Goal: Navigation & Orientation: Find specific page/section

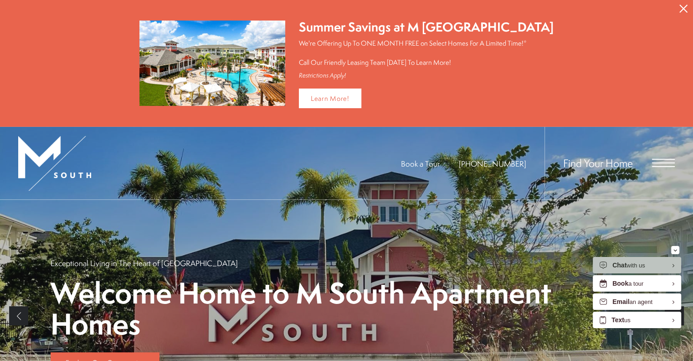
click at [687, 11] on button "Proceed To Website" at bounding box center [683, 8] width 19 height 17
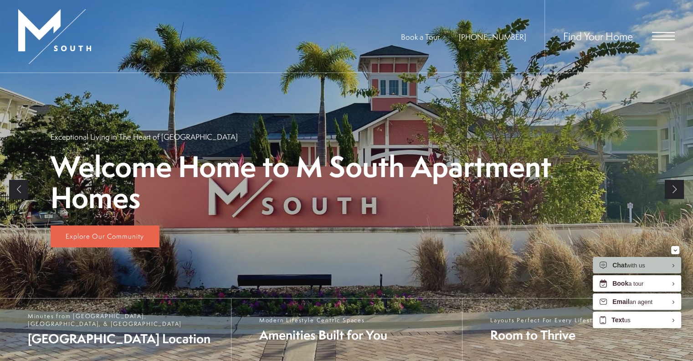
click at [660, 34] on span "Open Menu" at bounding box center [663, 36] width 23 height 8
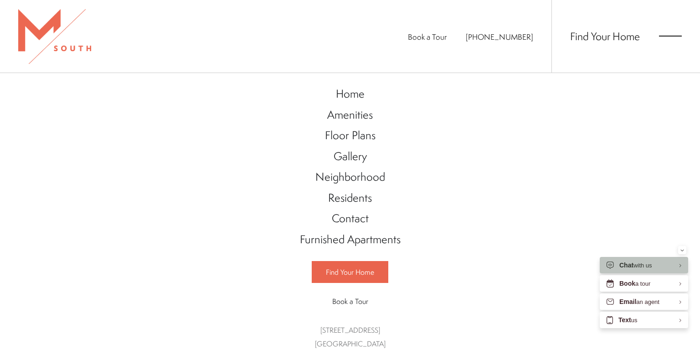
click at [228, 111] on div "Home Amenities Floor Plans Gallery Neighborhood Residents Contact" at bounding box center [350, 217] width 700 height 288
click at [361, 133] on span "Floor Plans" at bounding box center [350, 134] width 51 height 15
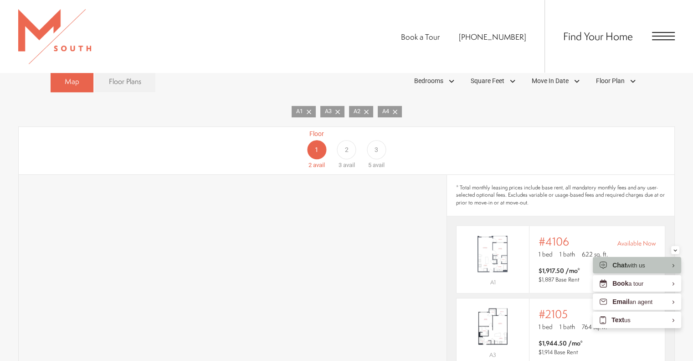
scroll to position [592, 0]
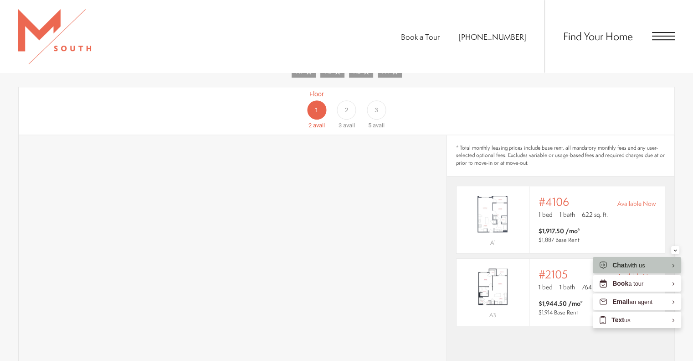
click at [350, 103] on div "2" at bounding box center [346, 109] width 19 height 19
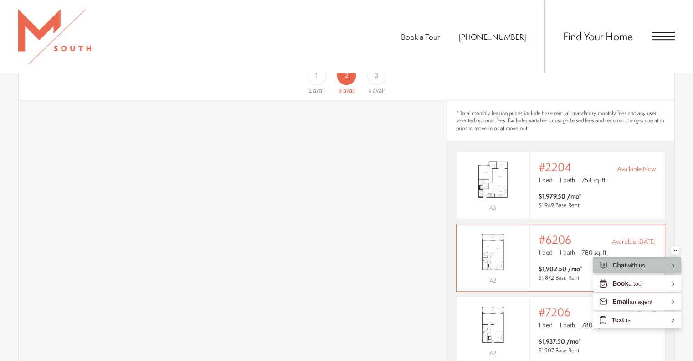
scroll to position [684, 0]
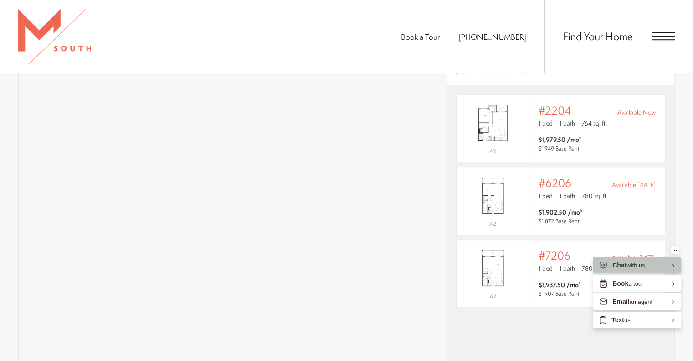
click at [529, 320] on div "* Total monthly leasing prices include base rent, all mandatory monthly fees an…" at bounding box center [560, 228] width 227 height 369
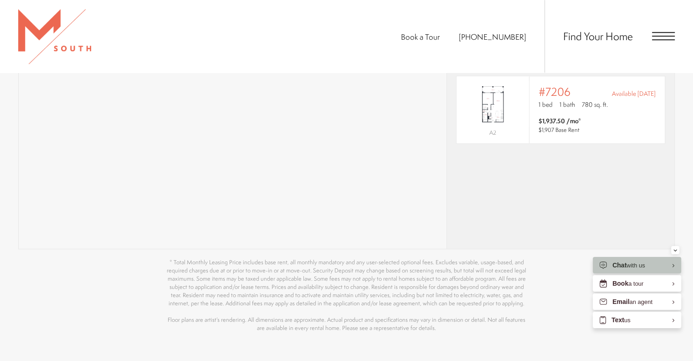
scroll to position [866, 0]
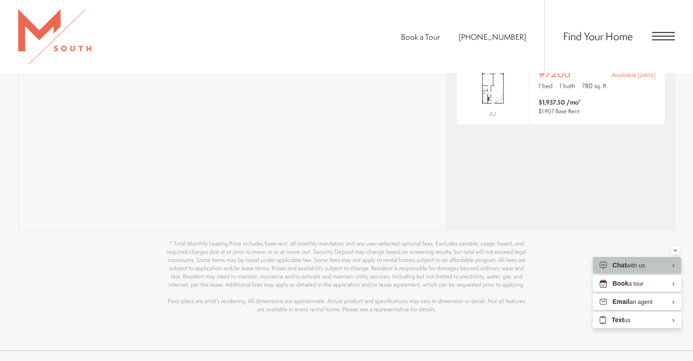
click at [497, 184] on div "* Total monthly leasing prices include base rent, all mandatory monthly fees an…" at bounding box center [560, 45] width 227 height 369
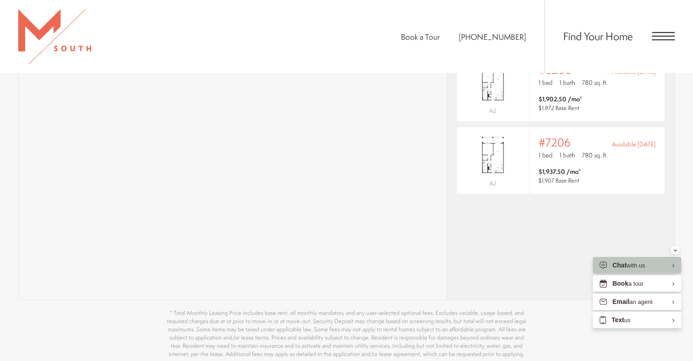
scroll to position [592, 0]
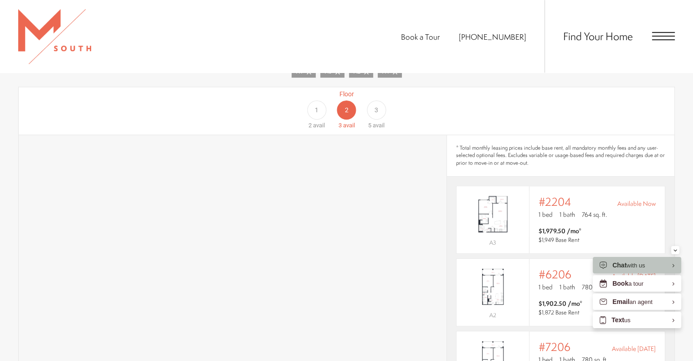
click at [375, 105] on span "3" at bounding box center [377, 110] width 4 height 10
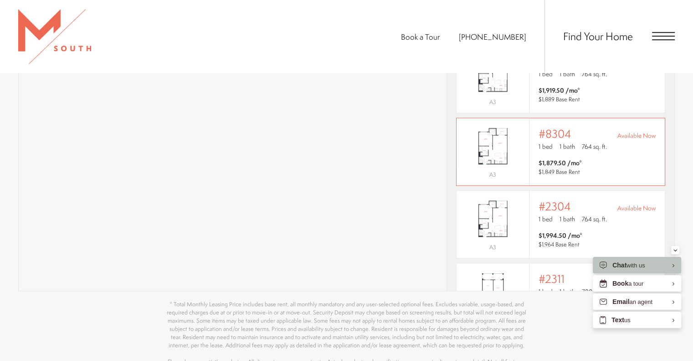
scroll to position [820, 0]
